Goal: Task Accomplishment & Management: Manage account settings

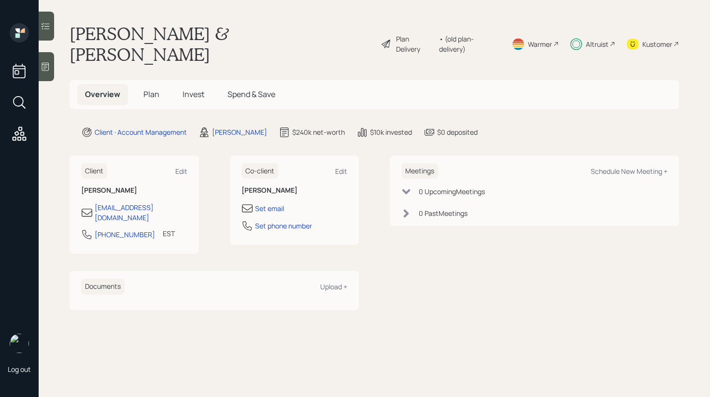
click at [198, 89] on span "Invest" at bounding box center [194, 94] width 22 height 11
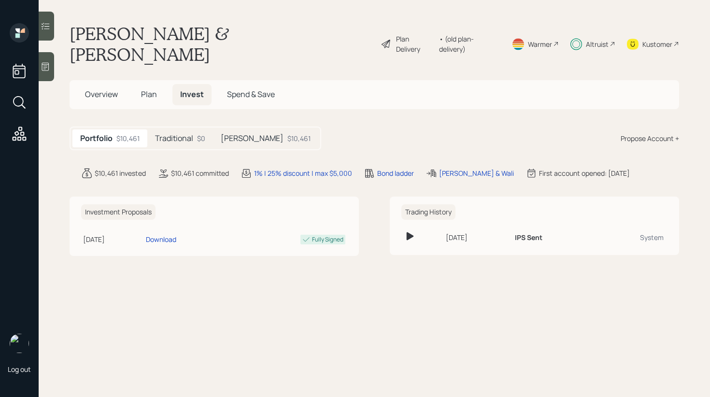
click at [230, 134] on h5 "[PERSON_NAME]" at bounding box center [252, 138] width 63 height 9
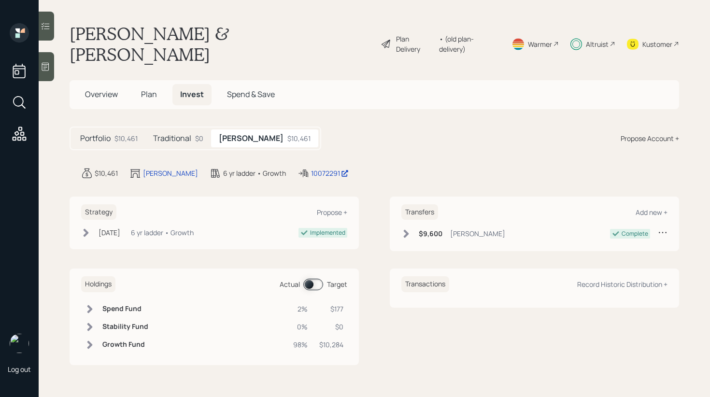
click at [311, 279] on span at bounding box center [313, 285] width 20 height 12
